Goal: Task Accomplishment & Management: Complete application form

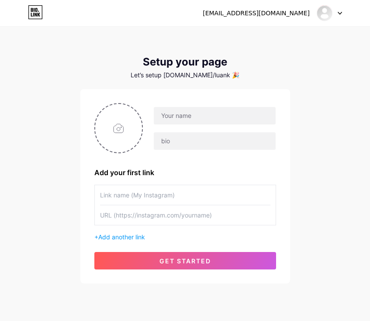
click at [335, 15] on div at bounding box center [328, 13] width 25 height 16
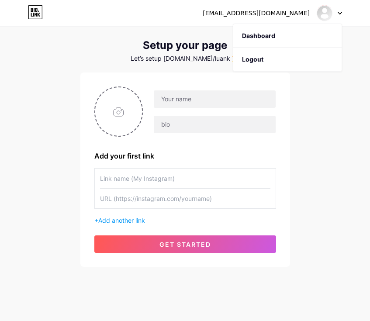
scroll to position [25, 0]
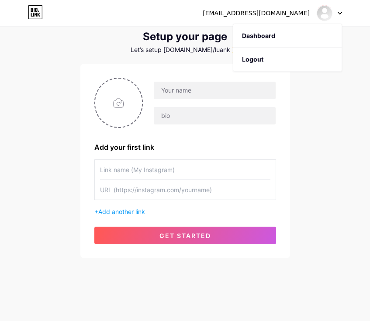
click at [158, 37] on div "Setup your page" at bounding box center [184, 37] width 209 height 12
